Goal: Communication & Community: Participate in discussion

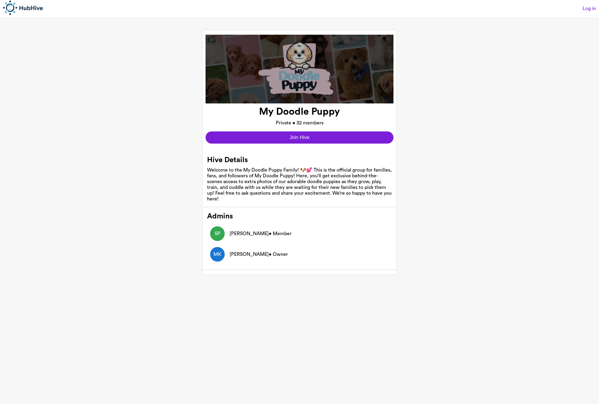
click at [79, 55] on hive-details "My Doodle Puppy Private • 32 members Join Hive Hive Details Welcome to the My D…" at bounding box center [299, 152] width 599 height 270
click at [311, 139] on button "Join Hive" at bounding box center [299, 137] width 188 height 12
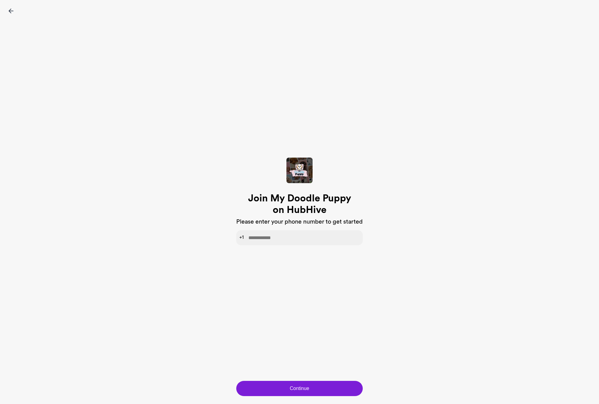
click at [270, 238] on input "tel" at bounding box center [299, 237] width 126 height 15
type input "**********"
click button "Continue" at bounding box center [299, 387] width 126 height 15
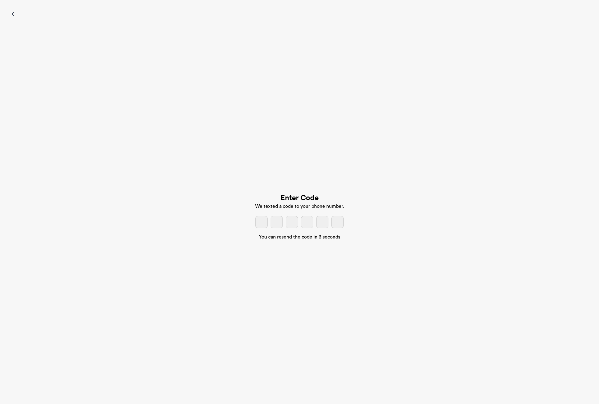
click at [261, 224] on input "tel" at bounding box center [261, 222] width 12 height 12
paste input "*"
type input "*"
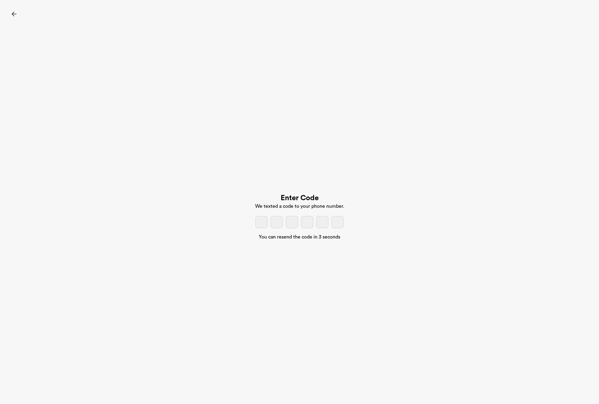
type input "*"
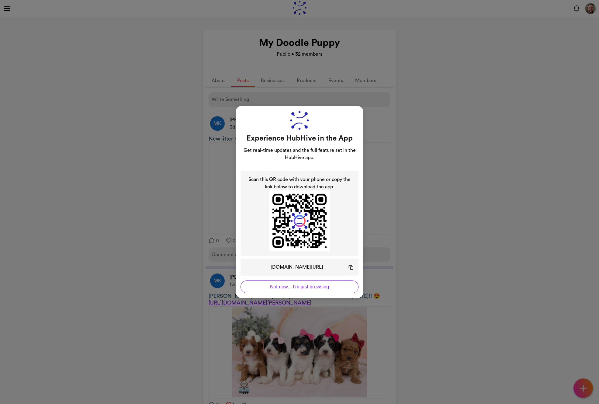
click at [284, 287] on button "Not now... I'm just browsing" at bounding box center [299, 286] width 118 height 13
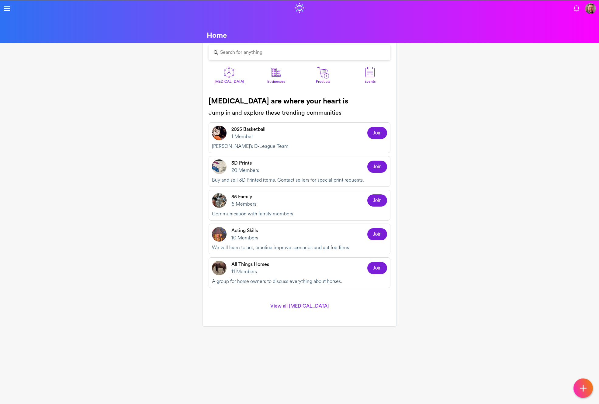
click at [246, 133] on p "2025 Basketball" at bounding box center [248, 128] width 34 height 7
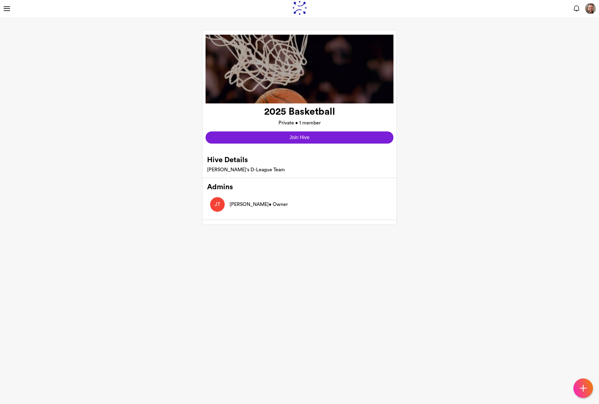
click at [264, 140] on button "Join Hive" at bounding box center [299, 137] width 188 height 12
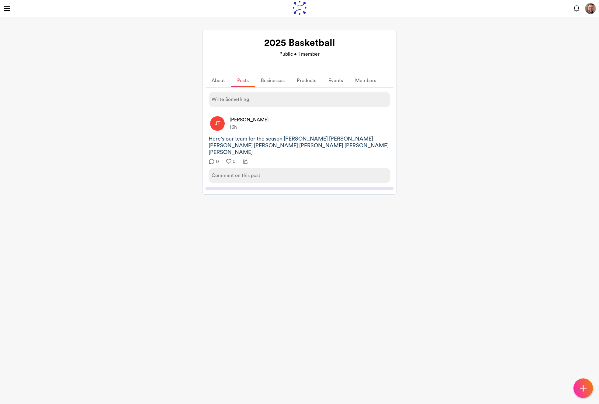
click at [5, 8] on span at bounding box center [7, 8] width 6 height 1
click at [25, 37] on link "[MEDICAL_DATA]" at bounding box center [76, 38] width 152 height 13
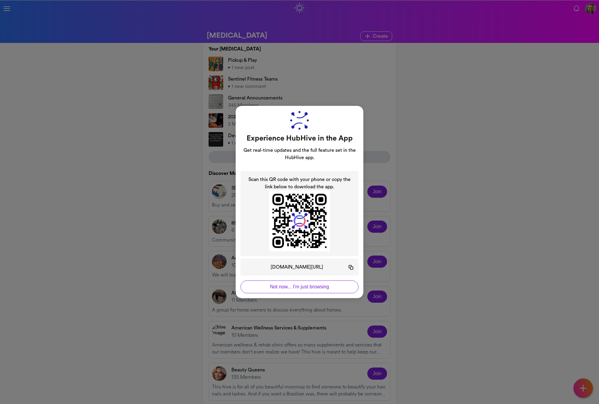
click at [319, 289] on button "Not now... I'm just browsing" at bounding box center [299, 286] width 118 height 13
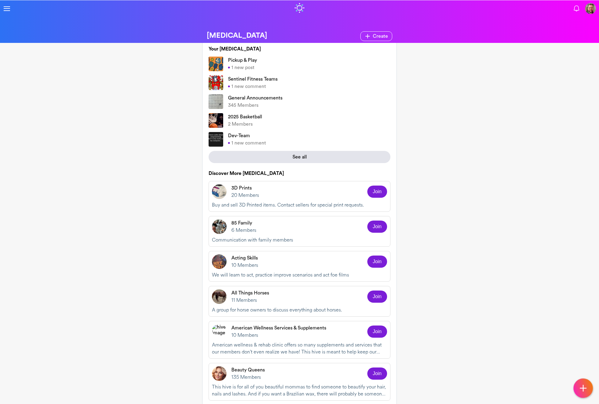
click at [242, 62] on p "Pickup & Play" at bounding box center [242, 60] width 29 height 7
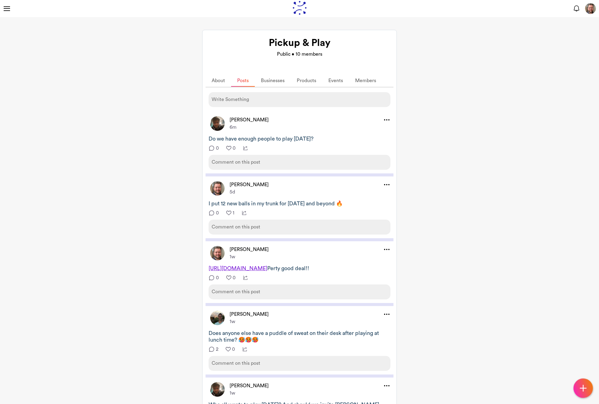
click at [265, 164] on div "Comment on this post" at bounding box center [299, 162] width 182 height 15
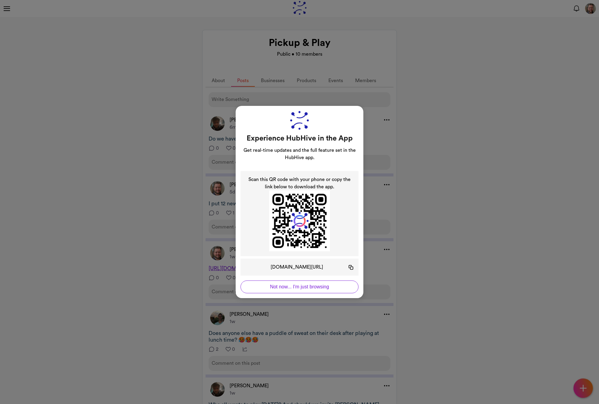
click at [217, 158] on div "Experience HubHive in the App Get real-time updates and the full feature set in…" at bounding box center [299, 202] width 599 height 404
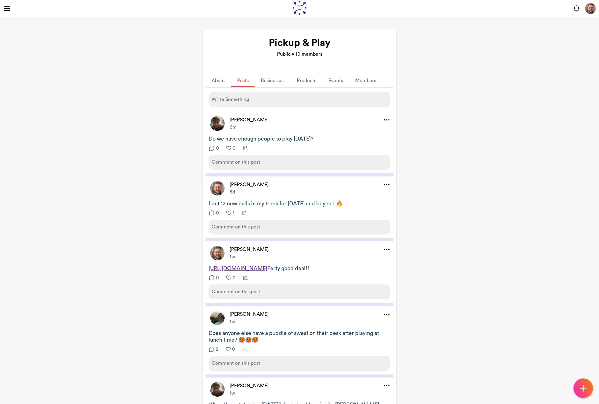
click at [255, 166] on div "Comment on this post" at bounding box center [299, 162] width 182 height 15
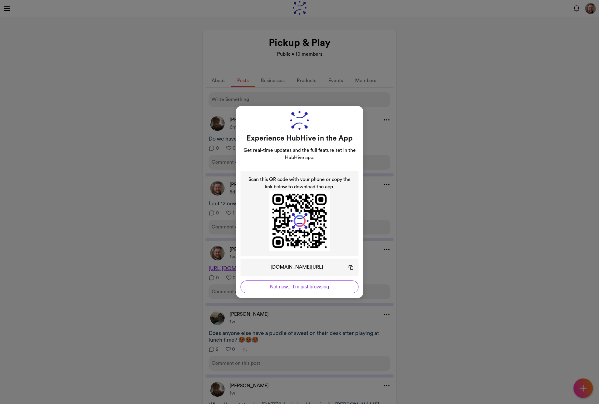
click at [201, 172] on div "Experience HubHive in the App Get real-time updates and the full feature set in…" at bounding box center [299, 202] width 599 height 404
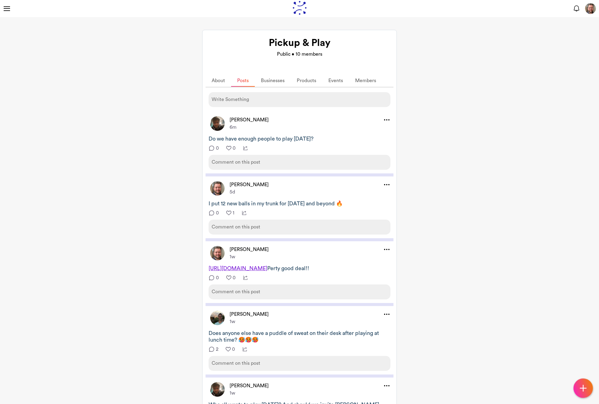
click at [240, 96] on div "Write Something" at bounding box center [299, 99] width 182 height 15
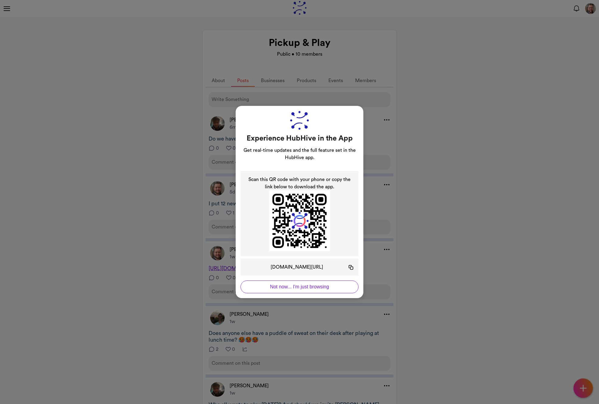
click at [210, 118] on div "Experience HubHive in the App Get real-time updates and the full feature set in…" at bounding box center [299, 202] width 599 height 404
